Goal: Download file/media

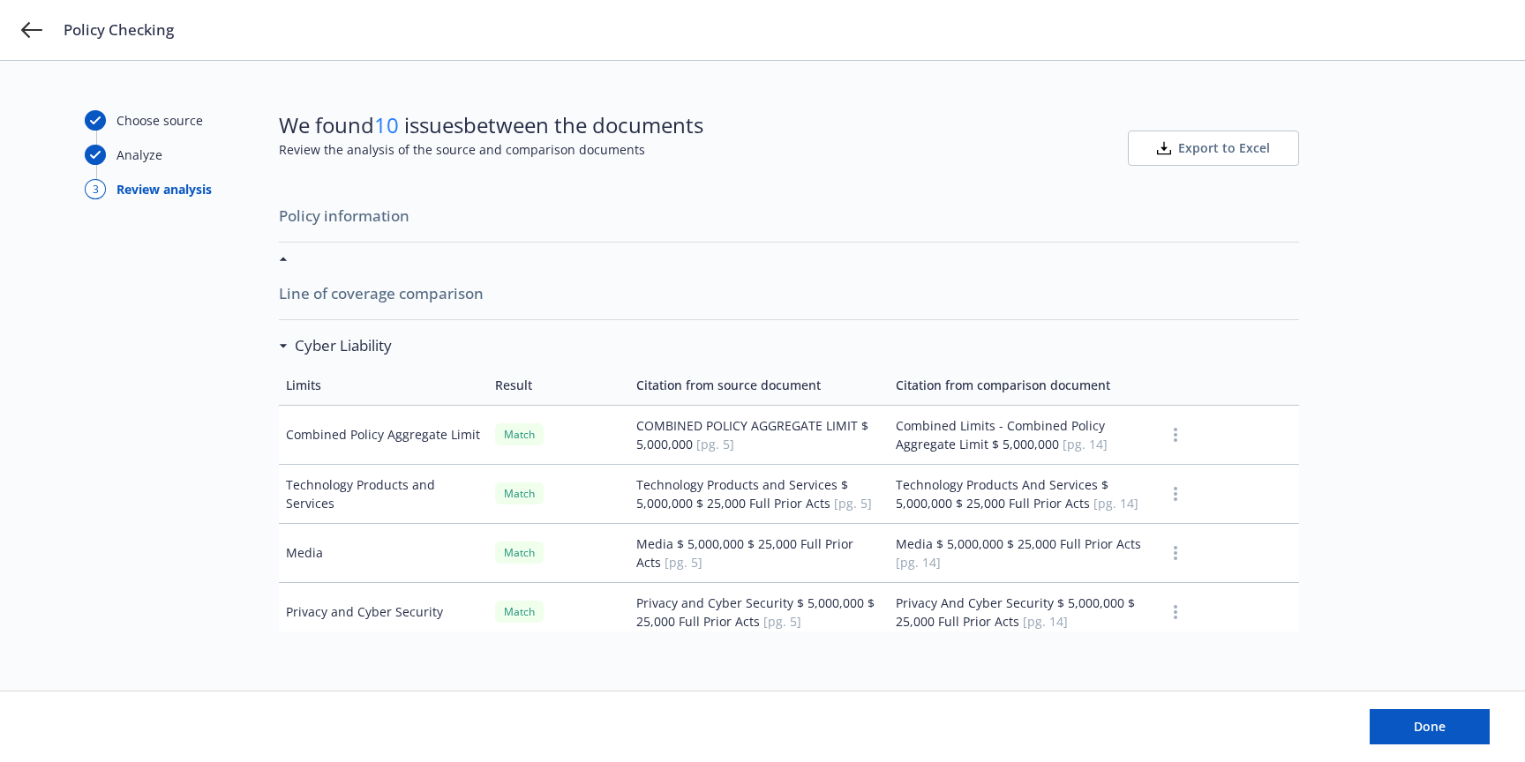
scroll to position [4441, 0]
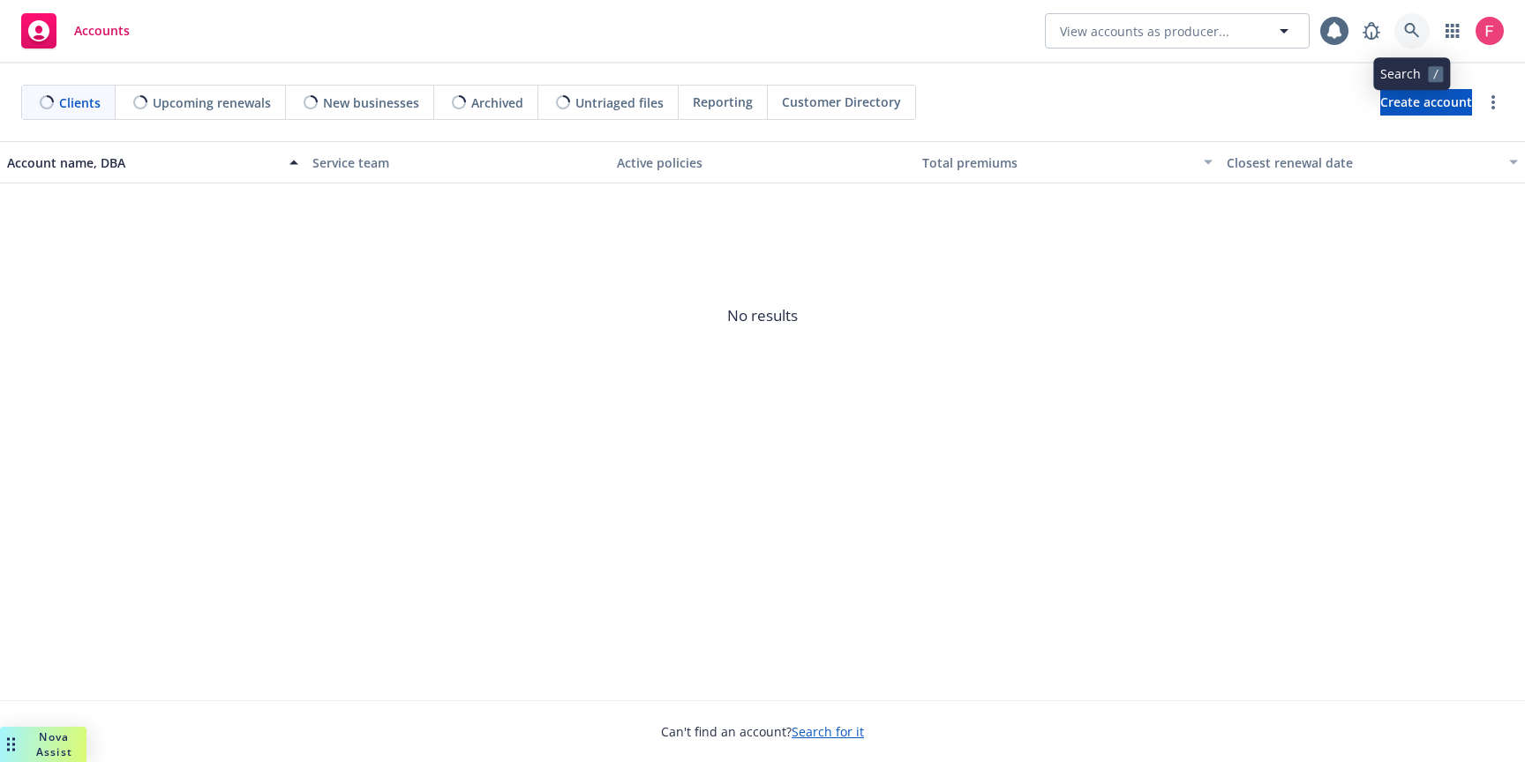
click at [1413, 28] on icon at bounding box center [1411, 30] width 15 height 15
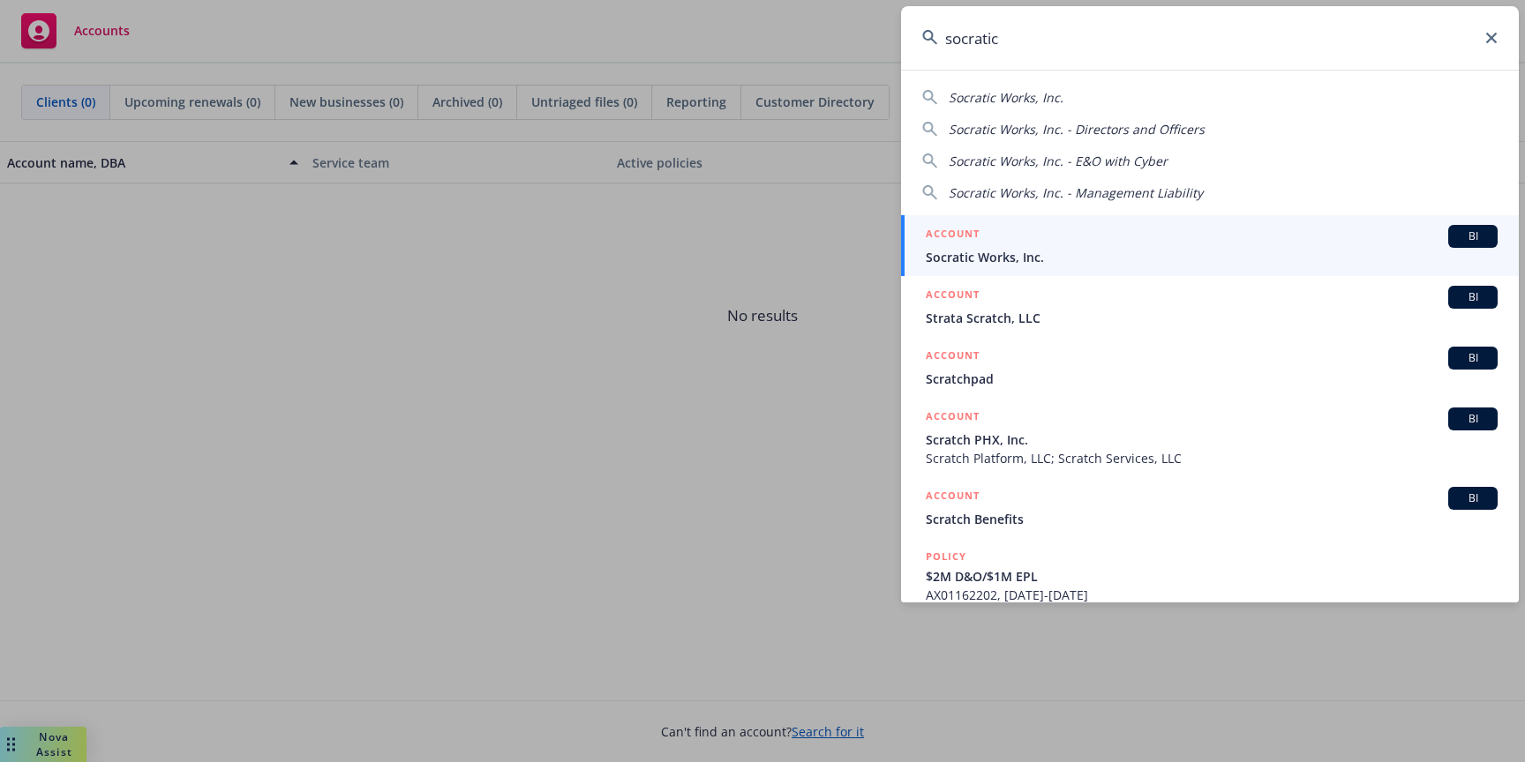
type input "socratic"
click at [1100, 257] on span "Socratic Works, Inc." at bounding box center [1211, 257] width 572 height 19
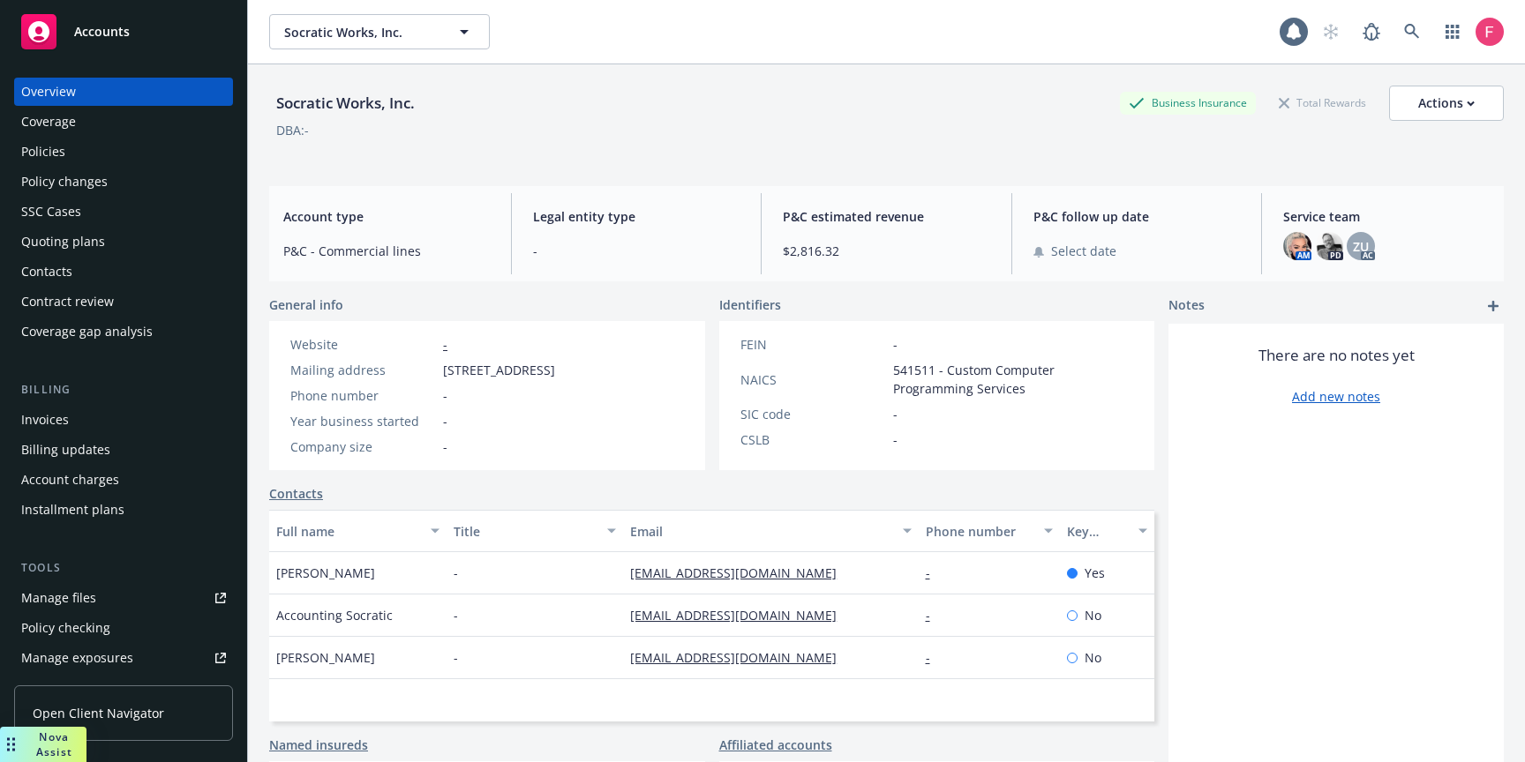
click at [88, 154] on div "Policies" at bounding box center [123, 152] width 205 height 28
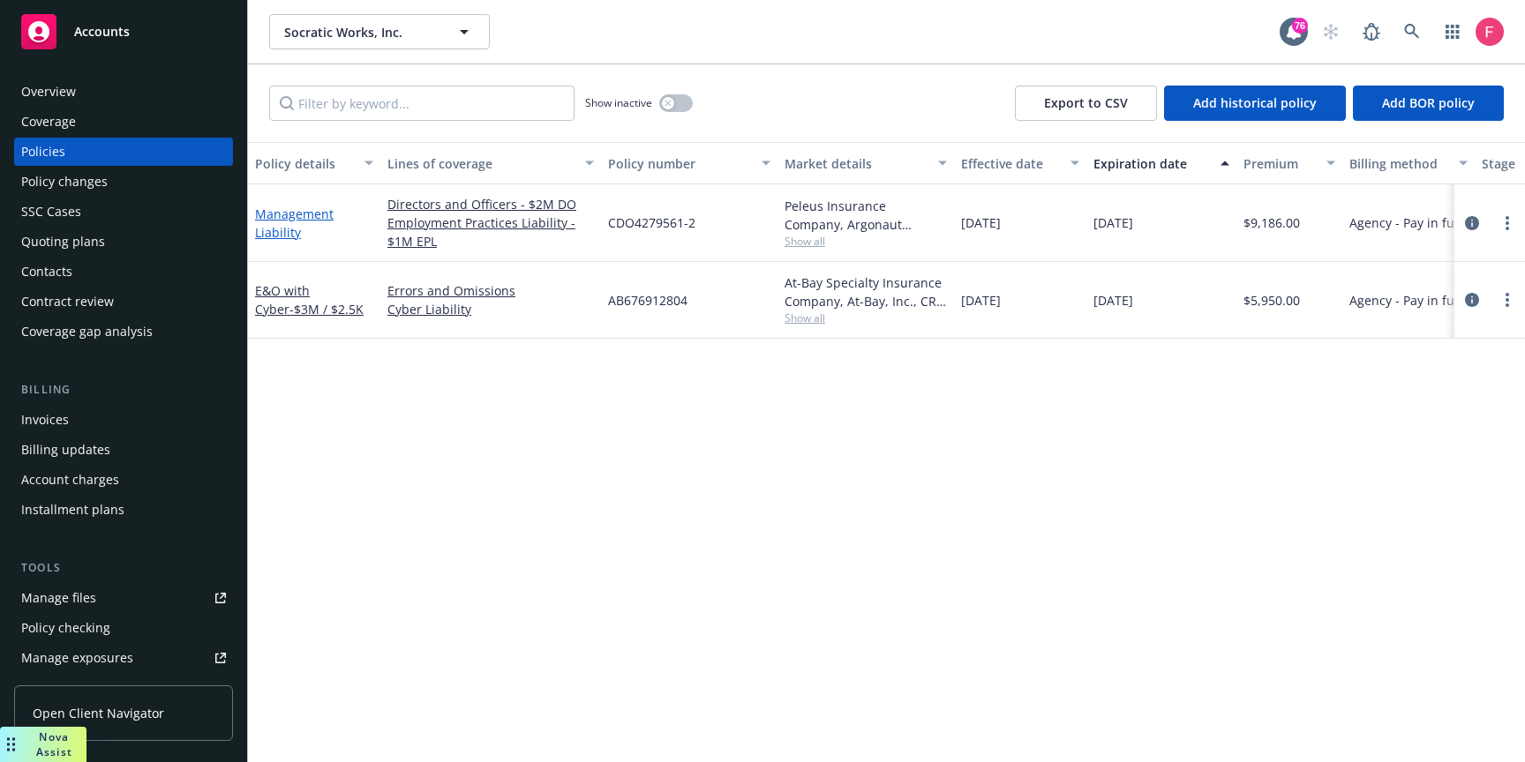
click at [288, 209] on link "Management Liability" at bounding box center [294, 223] width 79 height 35
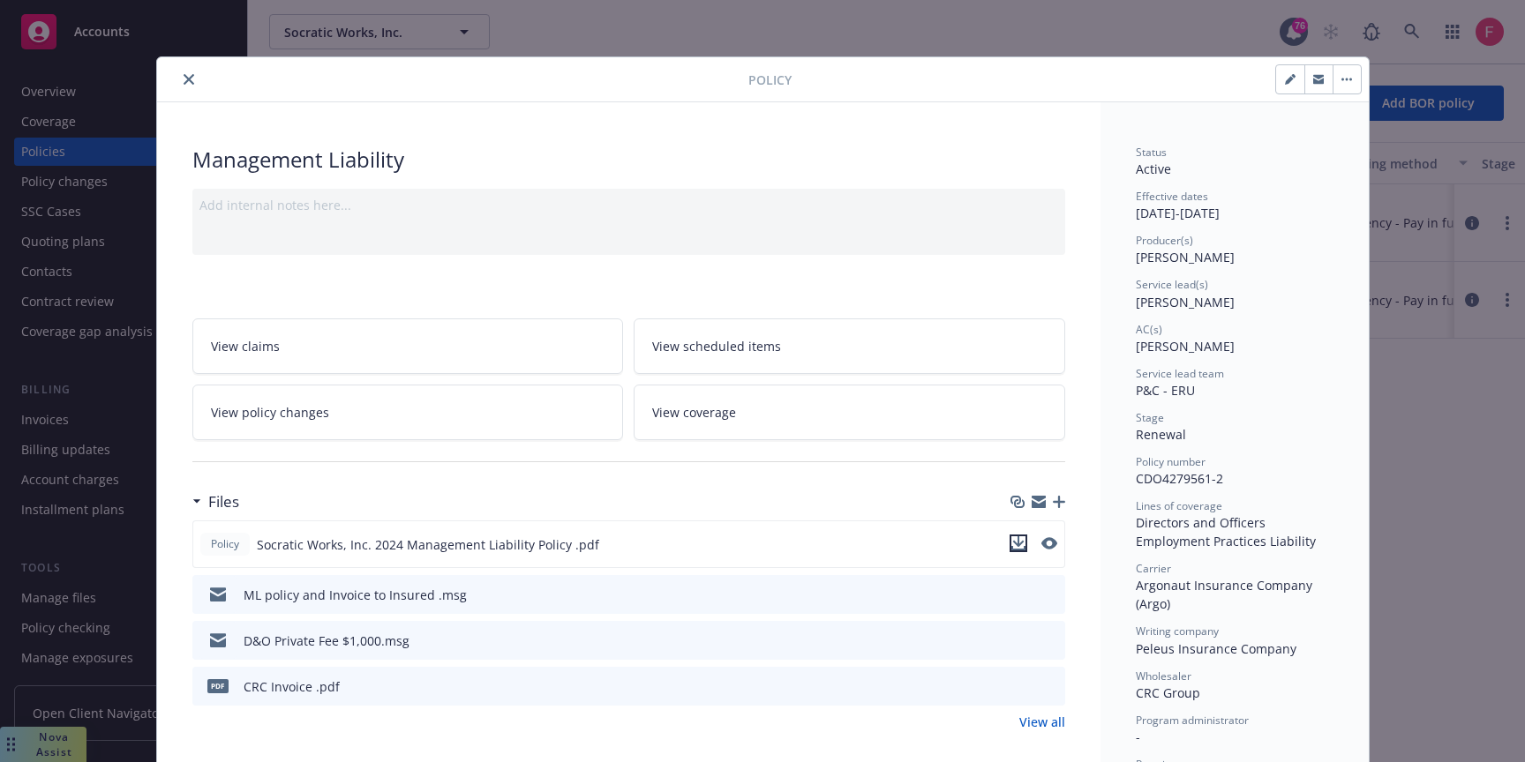
drag, startPoint x: 1016, startPoint y: 547, endPoint x: 996, endPoint y: 545, distance: 20.4
click at [1016, 547] on icon "download file" at bounding box center [1018, 548] width 14 height 4
